Goal: Consume media (video, audio)

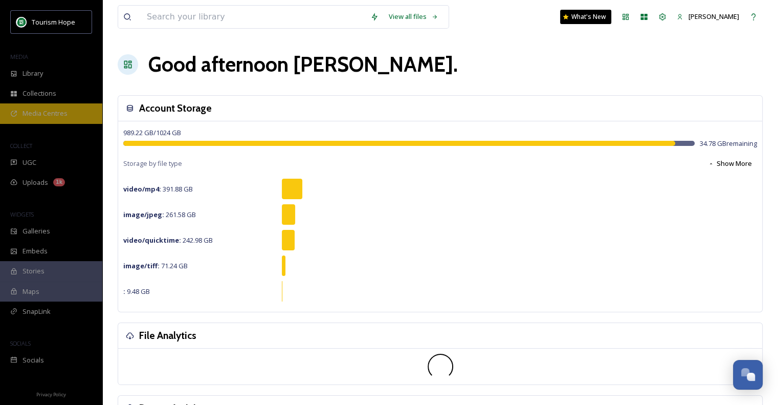
click at [58, 116] on span "Media Centres" at bounding box center [45, 113] width 45 height 10
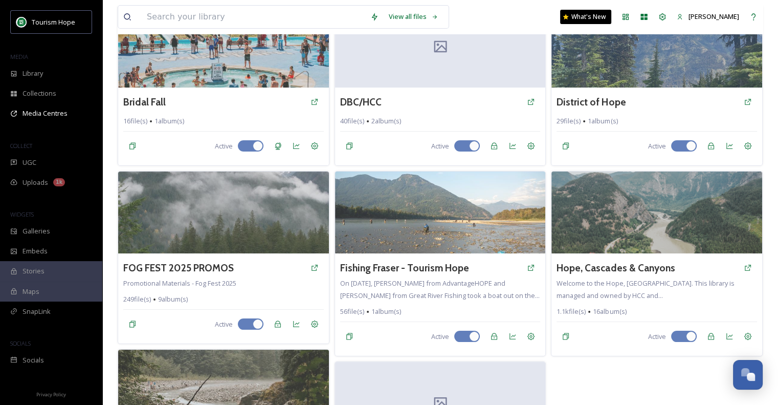
scroll to position [102, 0]
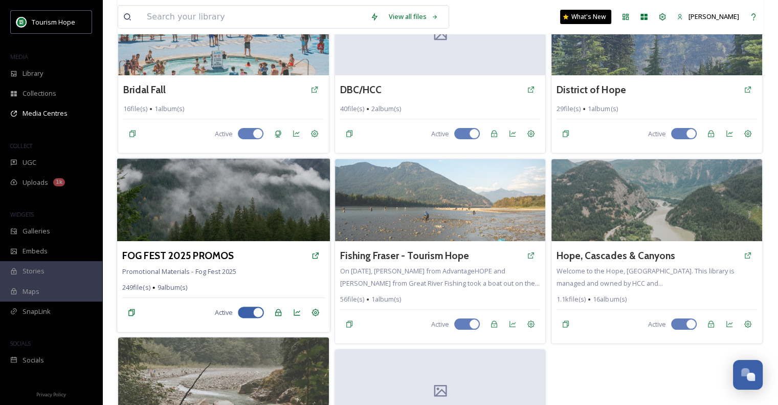
click at [216, 229] on img at bounding box center [223, 200] width 213 height 83
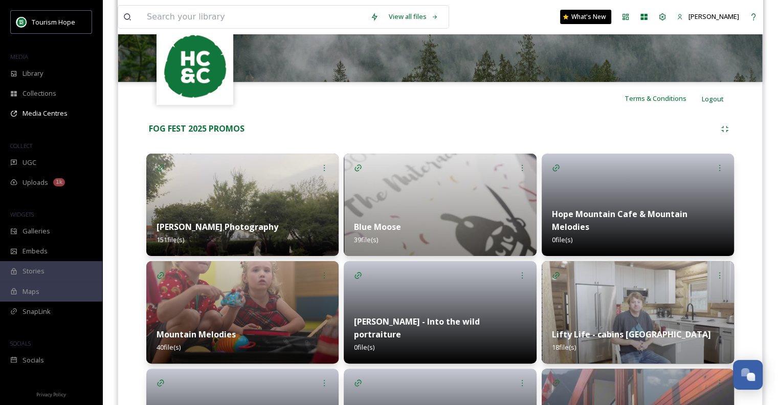
scroll to position [164, 0]
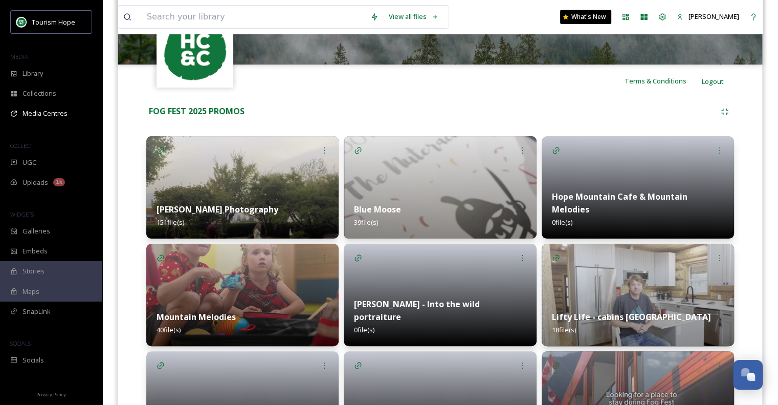
click at [278, 191] on img at bounding box center [242, 187] width 192 height 102
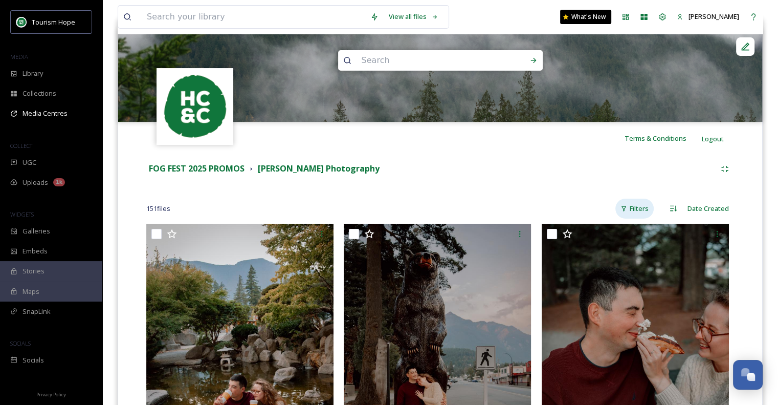
scroll to position [51, 0]
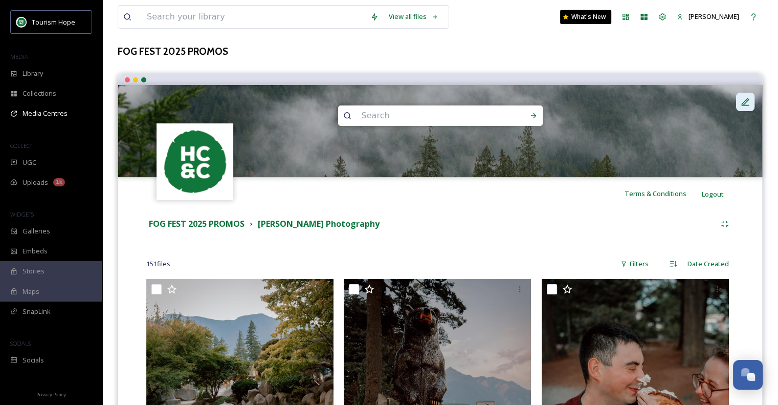
click at [741, 108] on div at bounding box center [745, 102] width 18 height 18
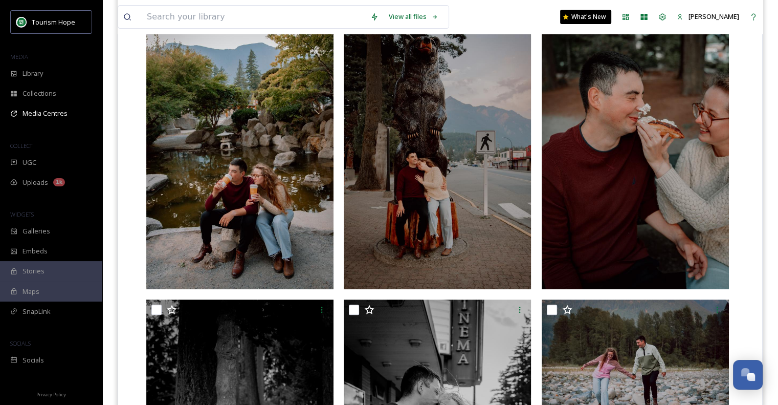
scroll to position [0, 0]
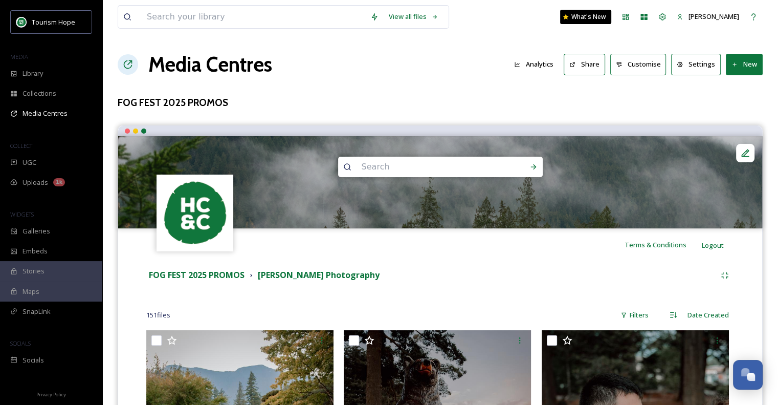
click at [599, 65] on button "Share" at bounding box center [584, 64] width 41 height 21
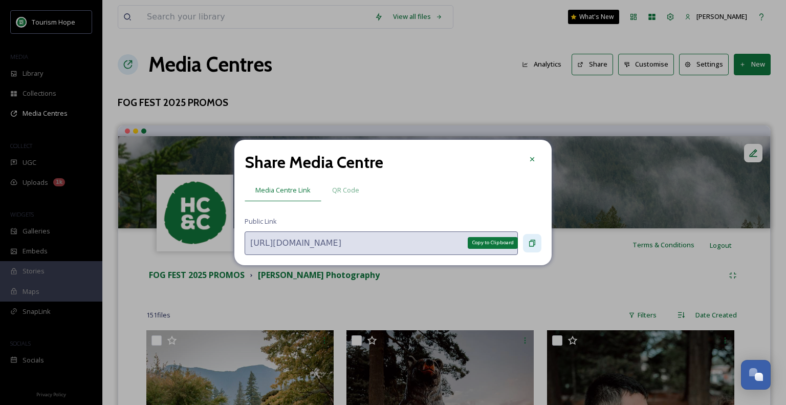
click at [530, 243] on icon at bounding box center [532, 243] width 8 height 8
click at [532, 242] on icon at bounding box center [532, 243] width 8 height 8
drag, startPoint x: 531, startPoint y: 157, endPoint x: 409, endPoint y: 79, distance: 145.1
click at [532, 157] on icon at bounding box center [532, 159] width 8 height 8
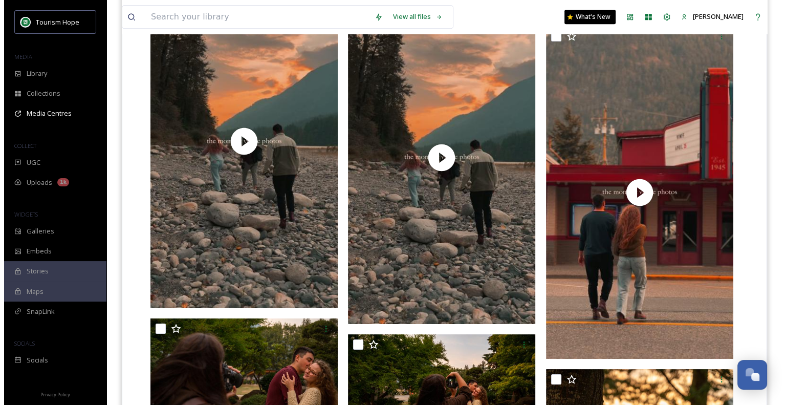
scroll to position [8916, 0]
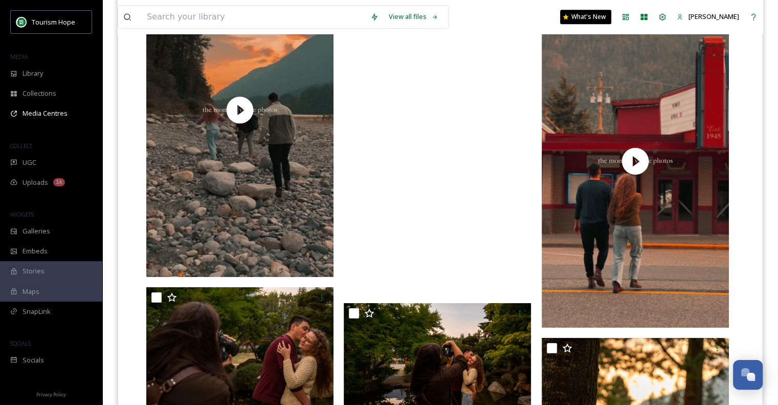
click at [463, 167] on video "hcc the moment vs photos river-daylight.mov" at bounding box center [437, 126] width 187 height 333
